Goal: Task Accomplishment & Management: Complete application form

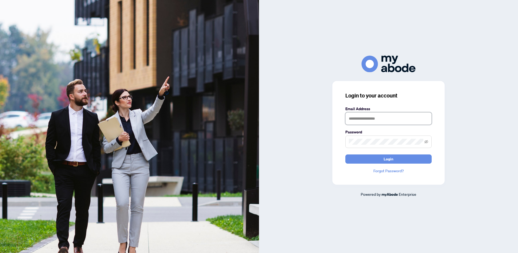
click at [358, 120] on input "text" at bounding box center [388, 118] width 86 height 12
type input "**********"
click at [376, 159] on button "Login" at bounding box center [388, 158] width 86 height 9
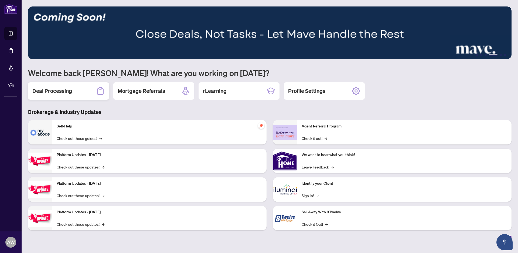
click at [61, 93] on h2 "Deal Processing" at bounding box center [52, 91] width 40 height 8
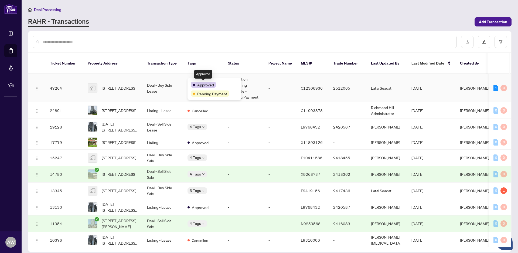
click at [196, 82] on div "Approved" at bounding box center [203, 85] width 25 height 6
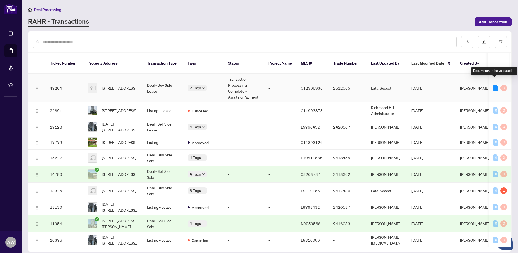
click at [494, 85] on div "1" at bounding box center [495, 88] width 5 height 6
click at [444, 83] on td "[DATE]" at bounding box center [431, 88] width 49 height 28
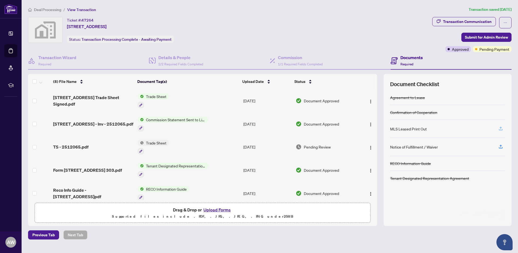
click at [501, 127] on icon "button" at bounding box center [500, 128] width 5 height 5
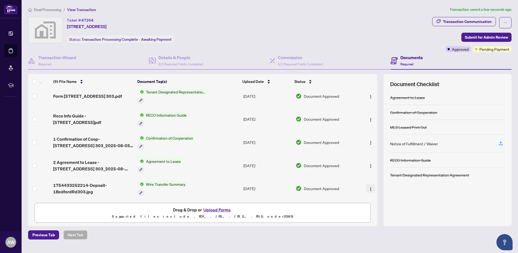
scroll to position [98, 0]
click at [410, 62] on span "Required" at bounding box center [406, 64] width 13 height 4
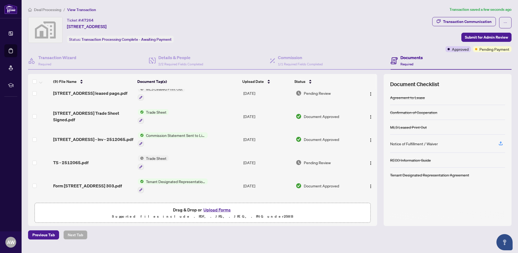
scroll to position [0, 0]
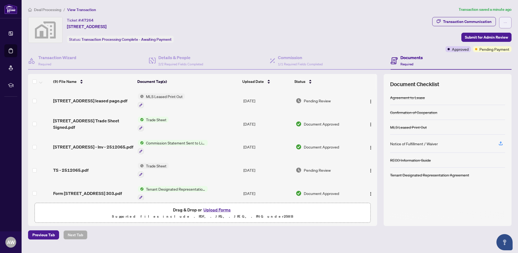
click at [503, 23] on icon "ellipsis" at bounding box center [505, 23] width 4 height 4
click at [484, 34] on span "Transaction Permissions" at bounding box center [486, 35] width 41 height 6
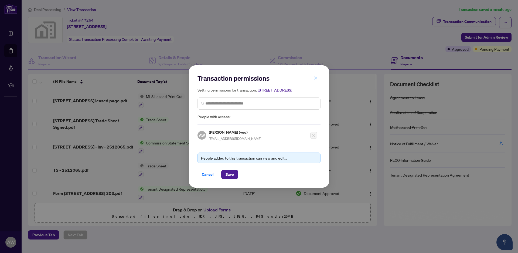
click at [316, 76] on icon "close" at bounding box center [316, 78] width 4 height 4
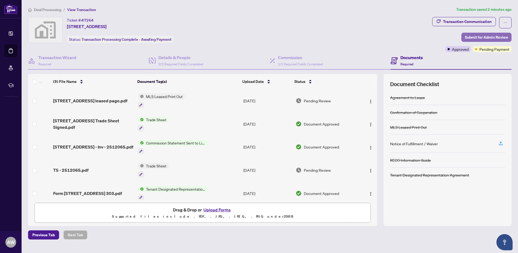
click at [484, 36] on span "Submit for Admin Review" at bounding box center [486, 37] width 43 height 9
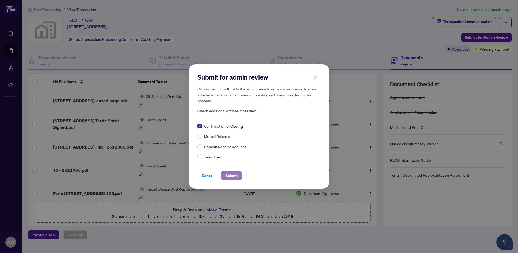
click at [233, 176] on span "Submit" at bounding box center [231, 175] width 12 height 9
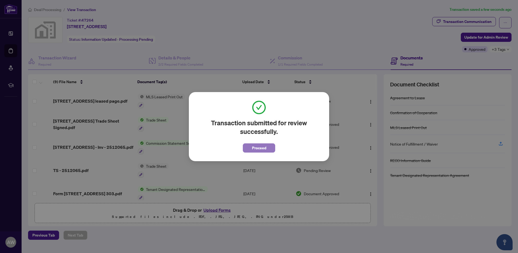
click at [257, 149] on span "Proceed" at bounding box center [259, 147] width 14 height 9
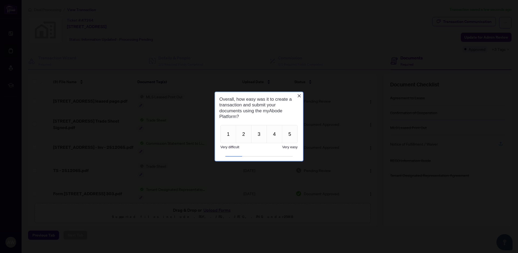
click at [299, 96] on icon "Close button" at bounding box center [298, 95] width 3 height 3
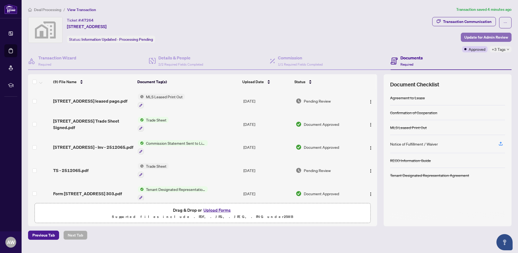
click at [479, 37] on span "Update for Admin Review" at bounding box center [486, 37] width 44 height 9
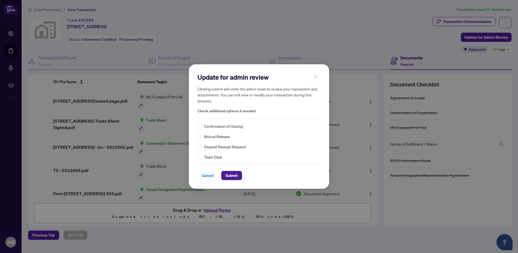
click at [316, 78] on icon "close" at bounding box center [315, 76] width 3 height 3
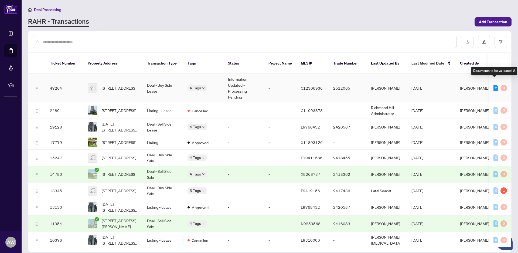
click at [494, 85] on div "2" at bounding box center [495, 88] width 5 height 6
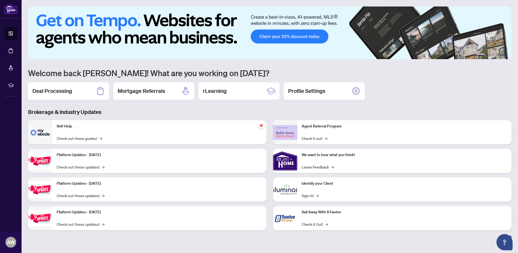
click at [117, 160] on div "Platform Updates - [DATE] Check out these updates! →" at bounding box center [159, 161] width 214 height 24
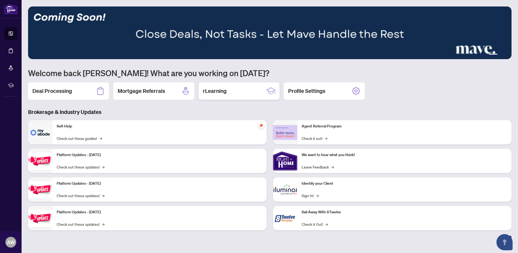
click at [223, 92] on h2 "rLearning" at bounding box center [215, 91] width 24 height 8
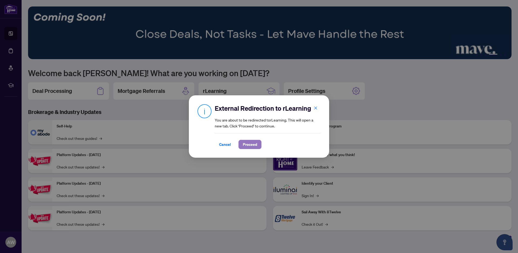
click at [249, 145] on span "Proceed" at bounding box center [250, 144] width 14 height 9
